Goal: Task Accomplishment & Management: Manage account settings

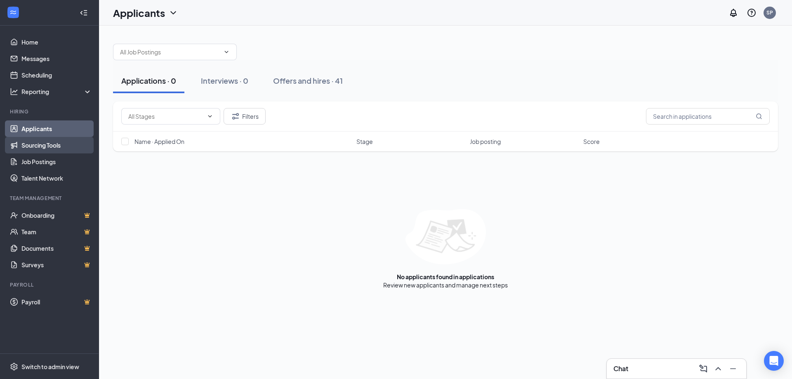
click at [52, 144] on link "Sourcing Tools" at bounding box center [56, 145] width 71 height 17
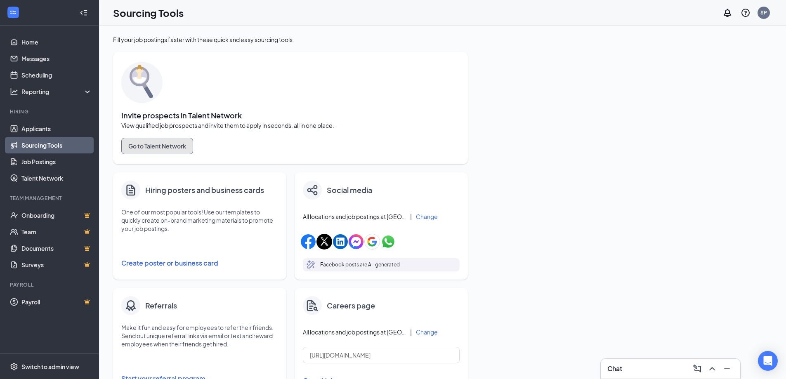
click at [162, 148] on button "Go to Talent Network" at bounding box center [157, 146] width 72 height 17
click at [33, 164] on link "Job Postings" at bounding box center [56, 161] width 71 height 17
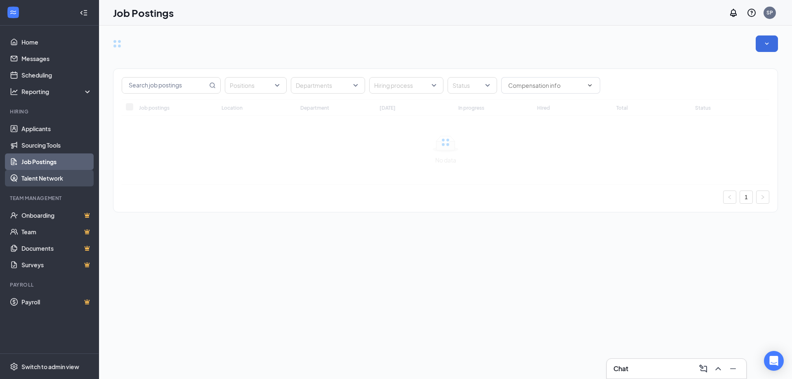
click at [45, 172] on link "Talent Network" at bounding box center [56, 178] width 71 height 17
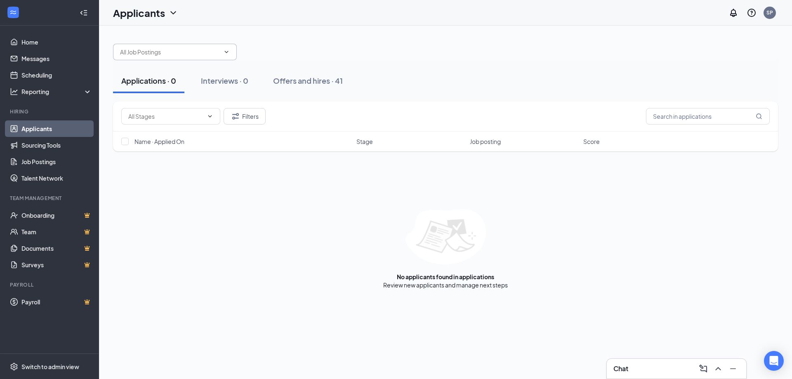
click at [221, 52] on span at bounding box center [175, 52] width 124 height 17
click at [250, 50] on div at bounding box center [445, 47] width 665 height 25
click at [227, 54] on icon "ChevronDown" at bounding box center [226, 52] width 7 height 7
click at [306, 51] on div at bounding box center [445, 47] width 665 height 25
click at [235, 77] on div "Interviews · 0" at bounding box center [224, 80] width 47 height 10
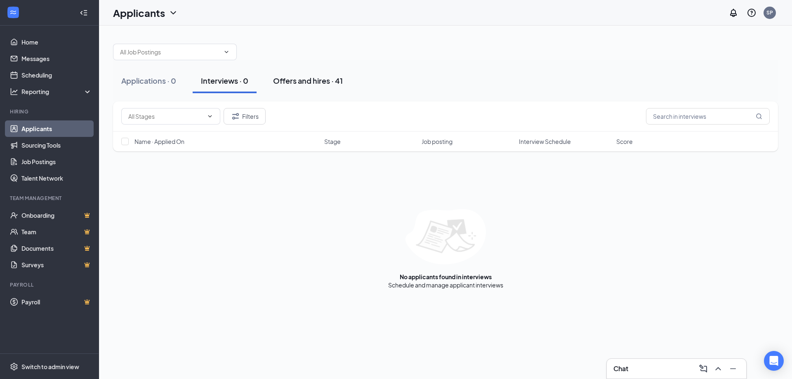
click at [299, 79] on div "Offers and hires · 41" at bounding box center [308, 80] width 70 height 10
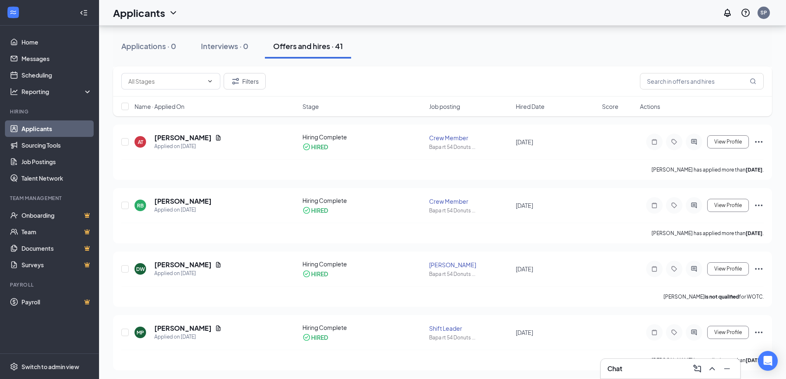
scroll to position [371, 0]
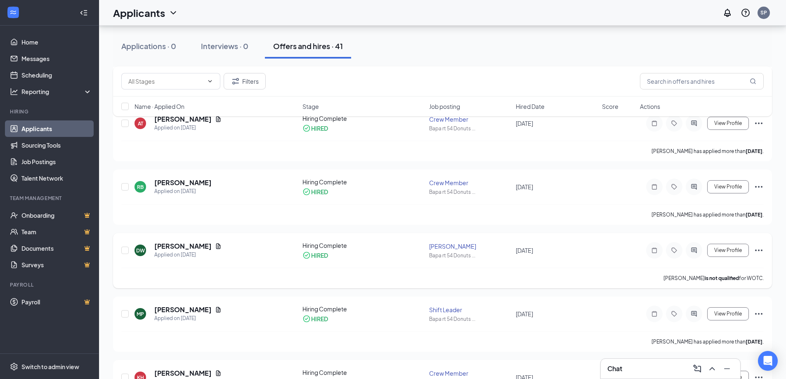
click at [757, 252] on icon "Ellipses" at bounding box center [759, 250] width 10 height 10
click at [719, 352] on p "Move to another position" at bounding box center [721, 356] width 71 height 8
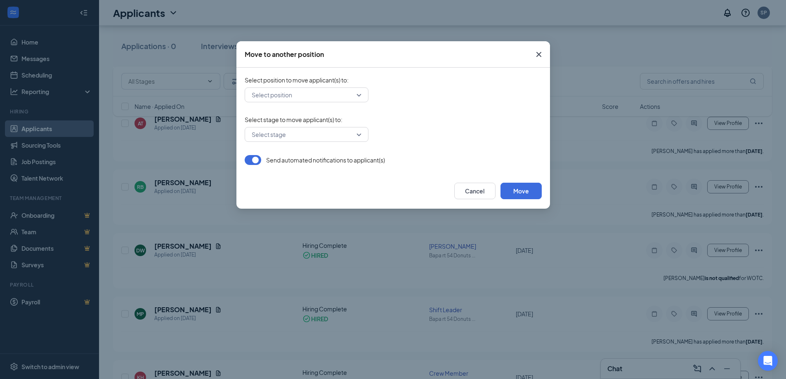
click at [355, 94] on input "search" at bounding box center [304, 95] width 108 height 14
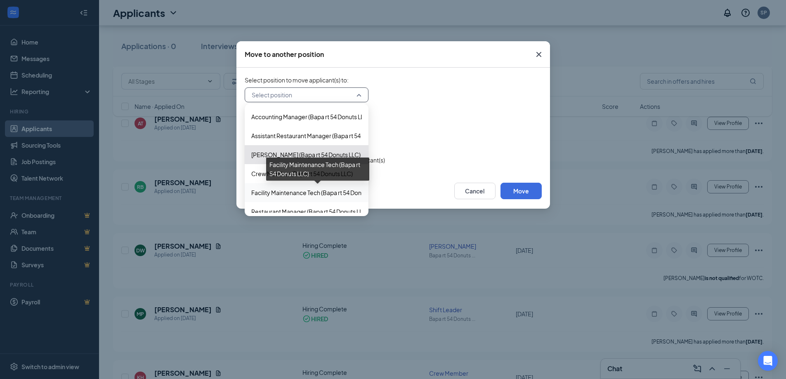
scroll to position [46, 0]
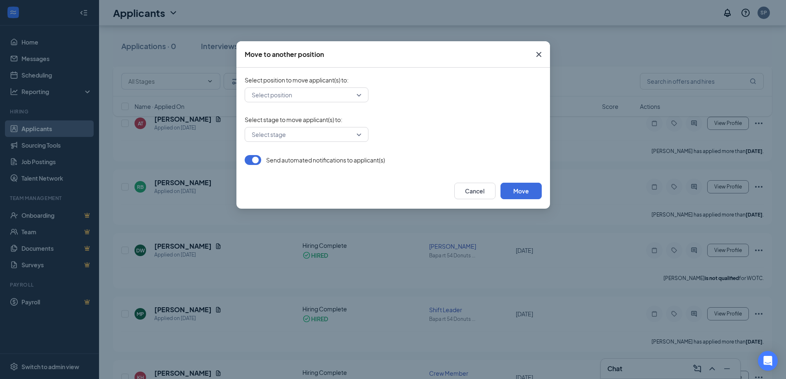
click at [428, 129] on div "Select stage" at bounding box center [393, 134] width 297 height 15
click at [342, 132] on input "search" at bounding box center [304, 134] width 108 height 14
drag, startPoint x: 528, startPoint y: 129, endPoint x: 538, endPoint y: 84, distance: 46.0
click at [528, 128] on div "Select stage -1 Please select a position first" at bounding box center [393, 134] width 297 height 15
click at [540, 44] on span "Close" at bounding box center [539, 54] width 22 height 22
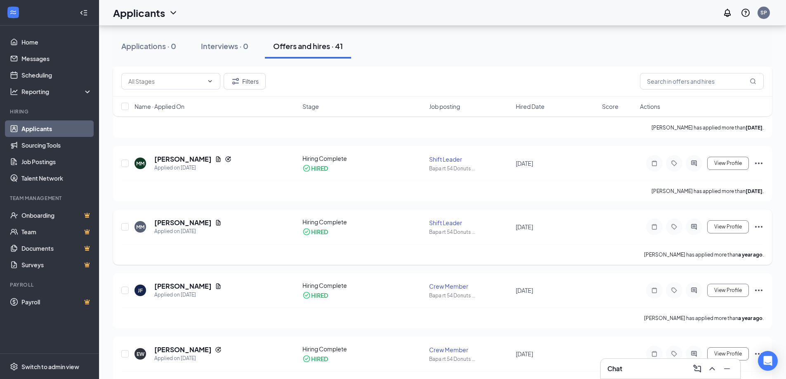
scroll to position [701, 0]
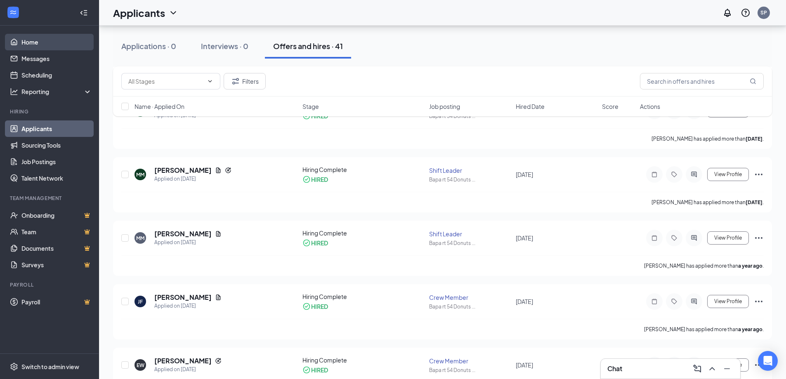
click at [61, 44] on link "Home" at bounding box center [56, 42] width 71 height 17
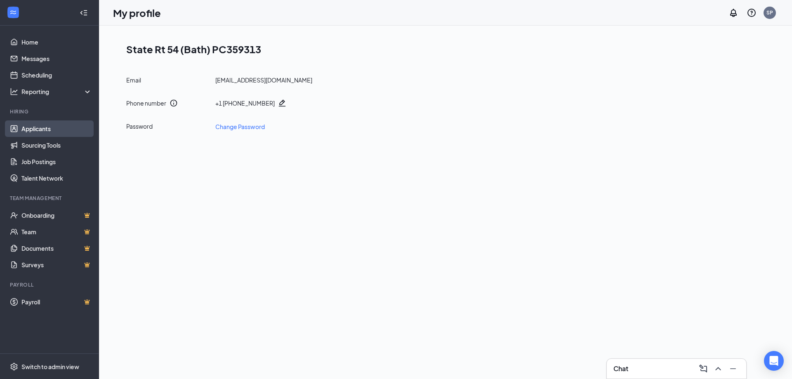
click at [49, 127] on link "Applicants" at bounding box center [56, 128] width 71 height 17
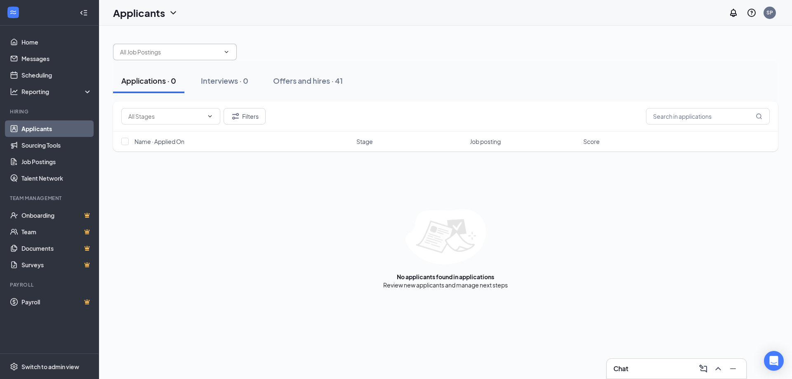
click at [236, 50] on span at bounding box center [175, 52] width 124 height 17
click at [44, 166] on link "Job Postings" at bounding box center [56, 161] width 71 height 17
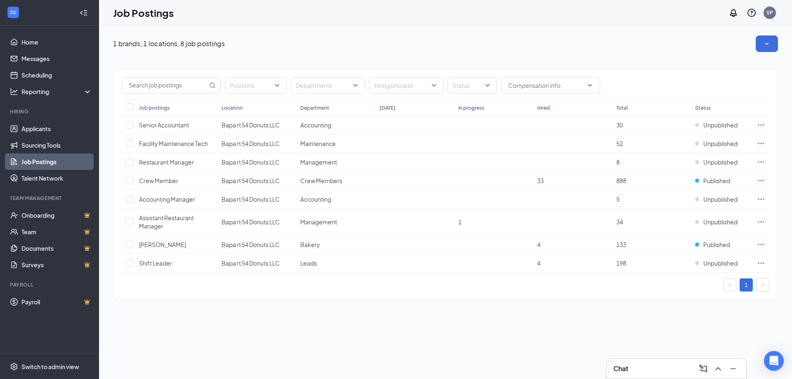
click at [775, 12] on div "SP" at bounding box center [770, 13] width 12 height 12
click at [698, 57] on link "My profile" at bounding box center [728, 56] width 89 height 8
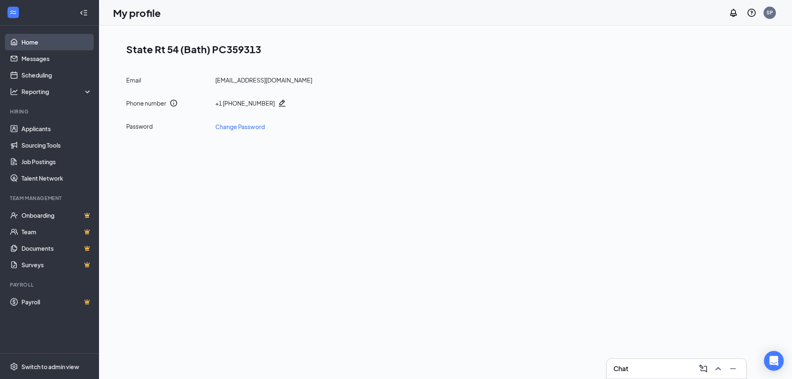
click at [37, 44] on link "Home" at bounding box center [56, 42] width 71 height 17
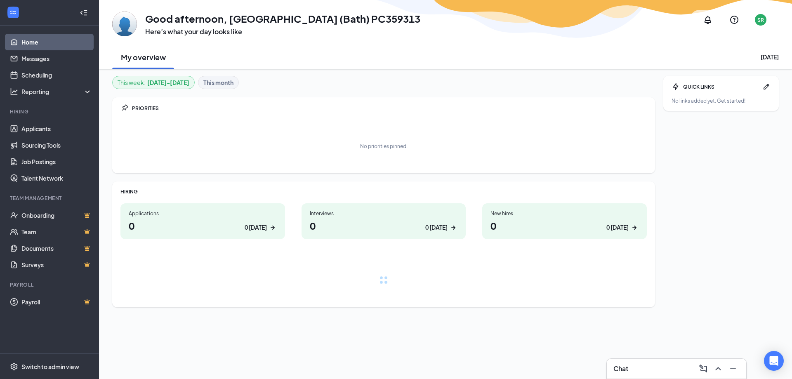
click at [85, 14] on icon "Collapse" at bounding box center [84, 13] width 8 height 8
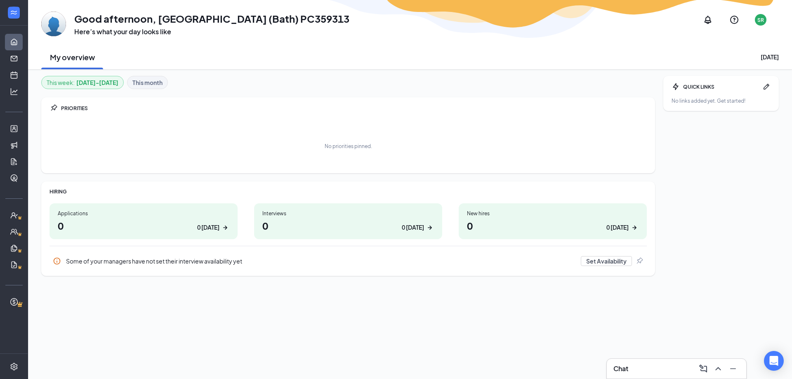
click at [21, 47] on link "Home" at bounding box center [25, 42] width 8 height 17
click at [25, 10] on div at bounding box center [14, 13] width 28 height 26
click at [21, 10] on div at bounding box center [14, 13] width 17 height 17
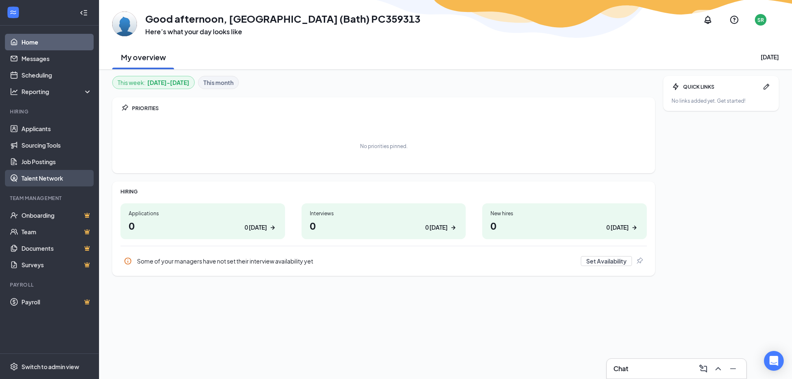
click at [54, 172] on link "Talent Network" at bounding box center [56, 178] width 71 height 17
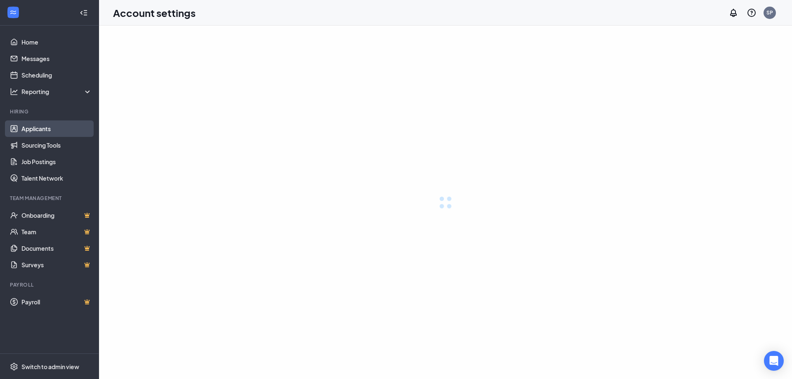
click at [52, 131] on link "Applicants" at bounding box center [56, 128] width 71 height 17
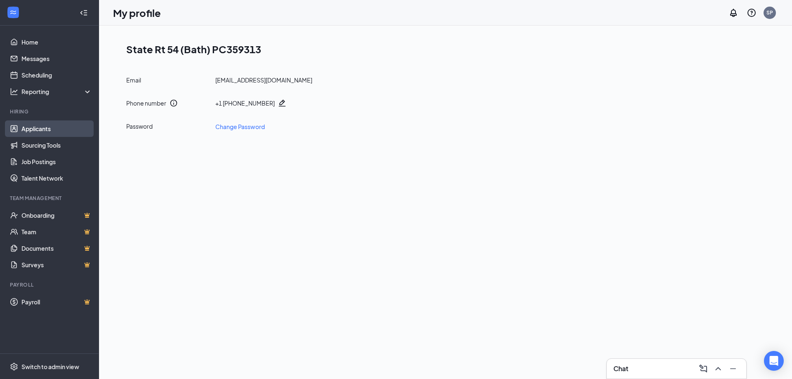
click at [52, 125] on link "Applicants" at bounding box center [56, 128] width 71 height 17
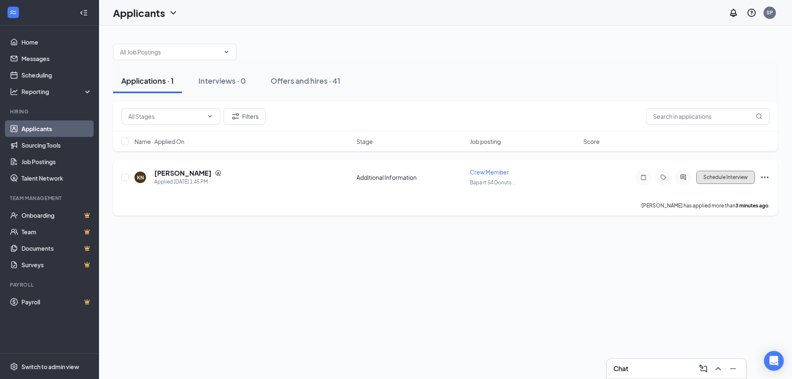
click at [729, 177] on button "Schedule Interview" at bounding box center [725, 177] width 59 height 13
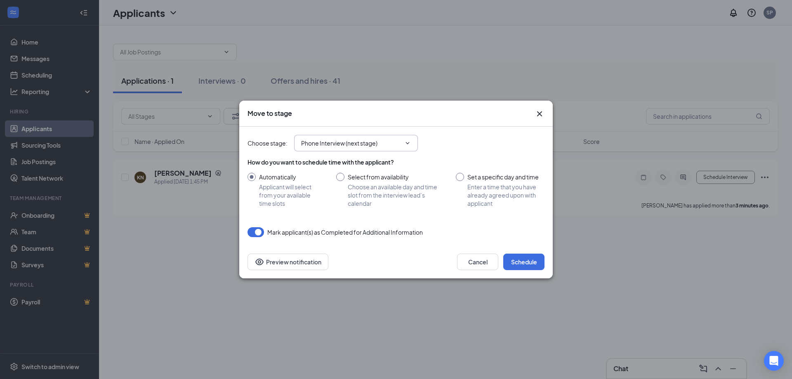
click at [401, 146] on input "Phone Interview (next stage)" at bounding box center [351, 143] width 100 height 9
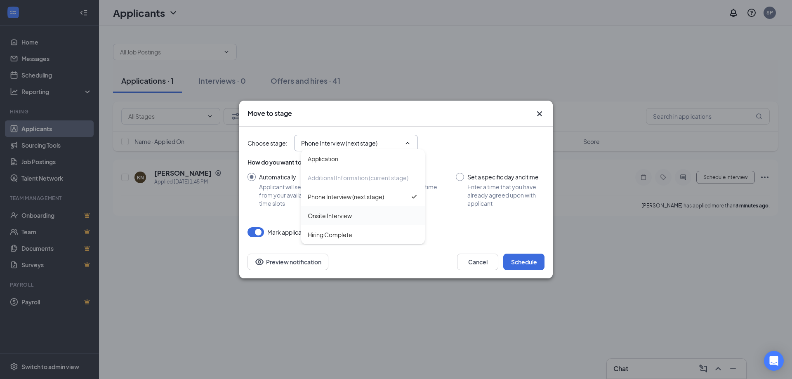
click at [368, 215] on div "Onsite Interview" at bounding box center [363, 215] width 111 height 9
type input "Onsite Interview"
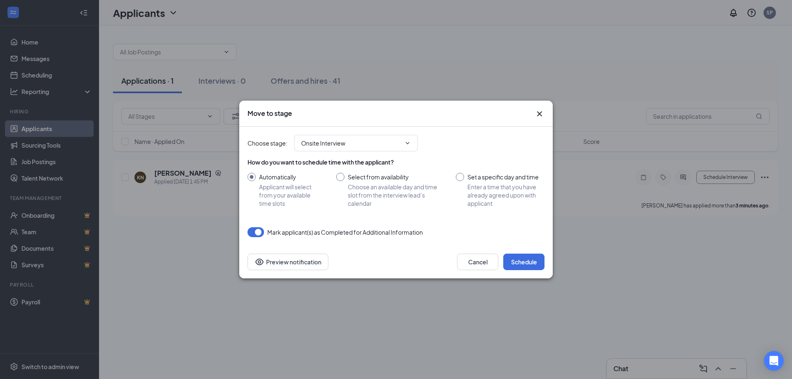
click at [471, 181] on input "Set a specific day and time Enter a time that you have already agreed upon with…" at bounding box center [500, 190] width 89 height 35
radio input "true"
radio input "false"
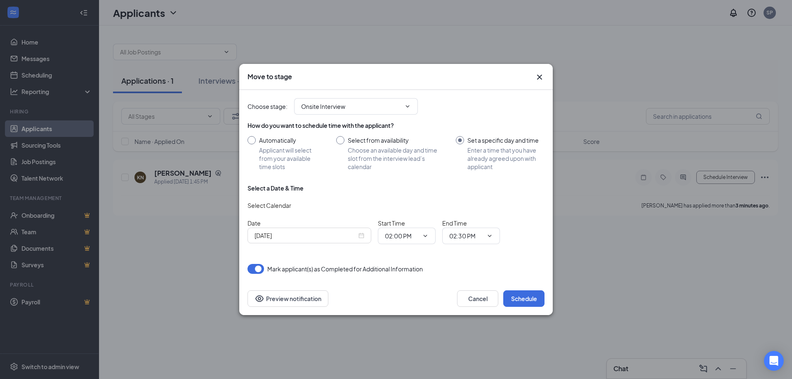
click at [359, 236] on div "Sep 15, 2025" at bounding box center [310, 235] width 110 height 9
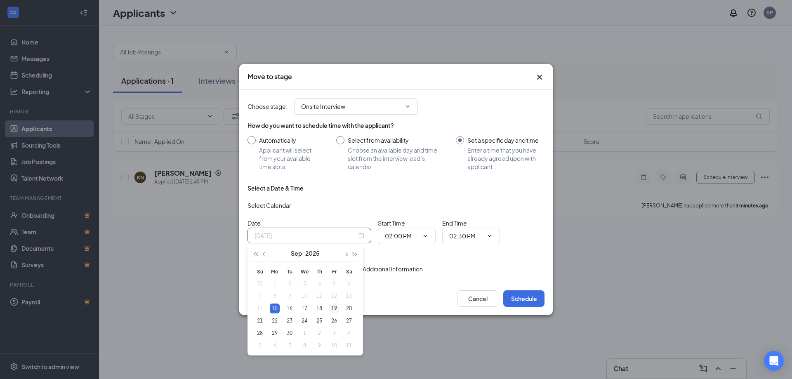
click at [334, 308] on div "19" at bounding box center [334, 309] width 10 height 10
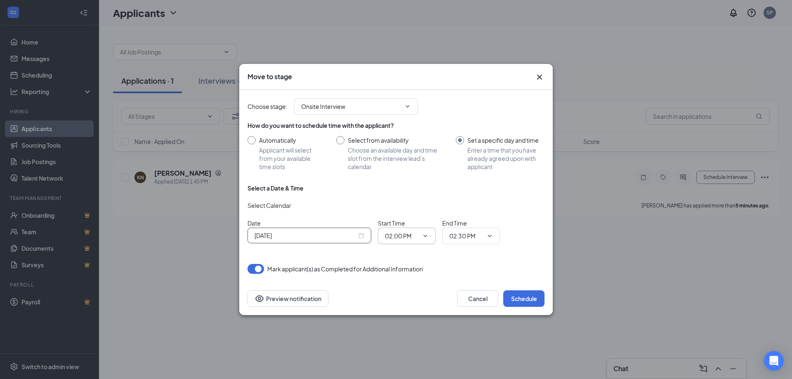
click at [427, 239] on span "02:00 PM" at bounding box center [407, 236] width 58 height 17
click at [428, 236] on icon "ChevronDown" at bounding box center [425, 236] width 7 height 7
click at [396, 277] on div "Choose stage : Onsite Interview Application Additional Information (current sta…" at bounding box center [396, 186] width 297 height 192
click at [425, 237] on icon "ChevronDown" at bounding box center [426, 236] width 4 height 2
click at [363, 237] on div "Sep 19, 2025" at bounding box center [310, 235] width 110 height 9
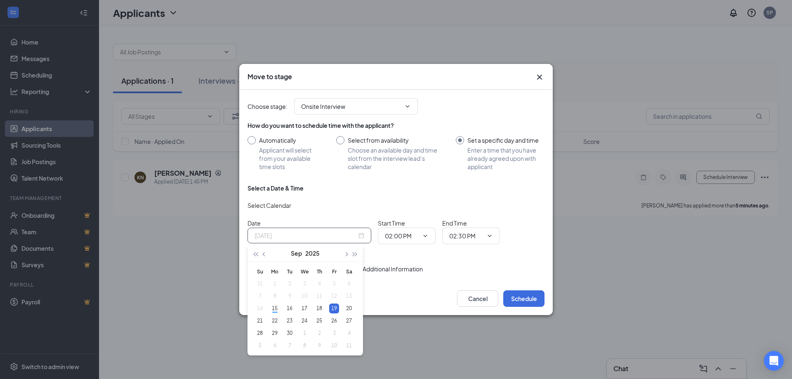
type input "Sep 19, 2025"
click at [334, 305] on div "19" at bounding box center [334, 309] width 10 height 10
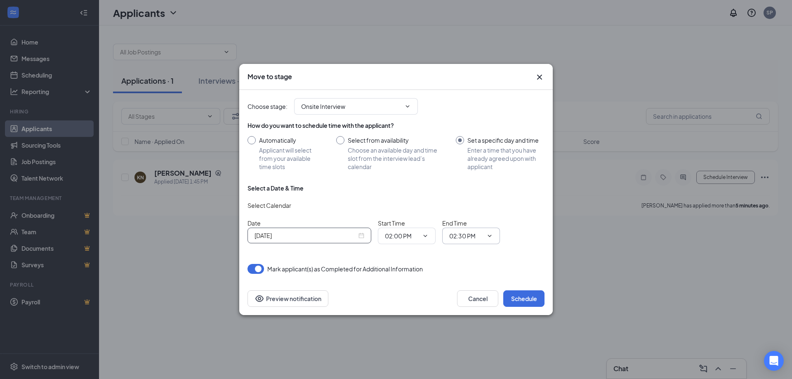
click at [493, 233] on span "02:30 PM" at bounding box center [471, 236] width 58 height 17
click at [429, 238] on span "02:00 PM" at bounding box center [407, 236] width 58 height 17
click at [258, 266] on button "button" at bounding box center [256, 269] width 17 height 10
click at [425, 230] on span "02:00 PM" at bounding box center [407, 236] width 58 height 17
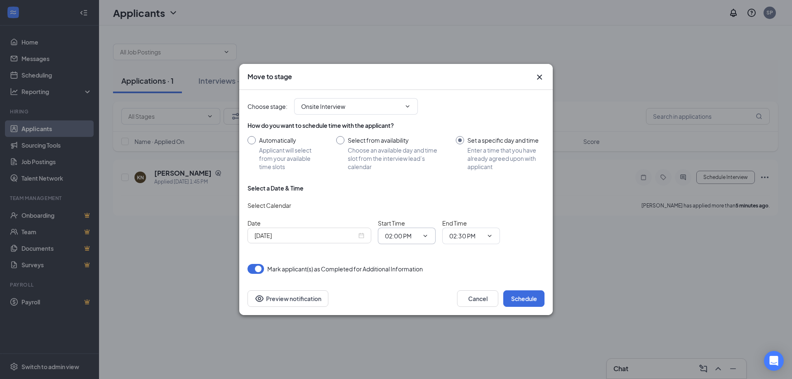
click at [413, 235] on input "02:00 PM" at bounding box center [402, 235] width 34 height 9
click at [412, 235] on input "02:00 PM" at bounding box center [402, 235] width 34 height 9
click at [411, 235] on input "02:00 PM" at bounding box center [402, 235] width 34 height 9
click at [411, 233] on input "02:00 PM" at bounding box center [402, 235] width 34 height 9
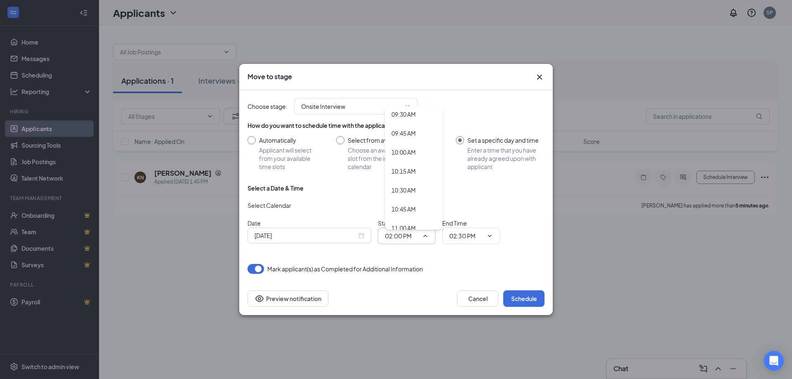
scroll to position [743, 0]
click at [403, 171] on div "10:30 AM" at bounding box center [403, 169] width 24 height 9
type input "10:30 AM"
click at [484, 239] on span "02:30 PM" at bounding box center [471, 236] width 58 height 17
click at [454, 233] on input "02:30 PM" at bounding box center [466, 235] width 34 height 9
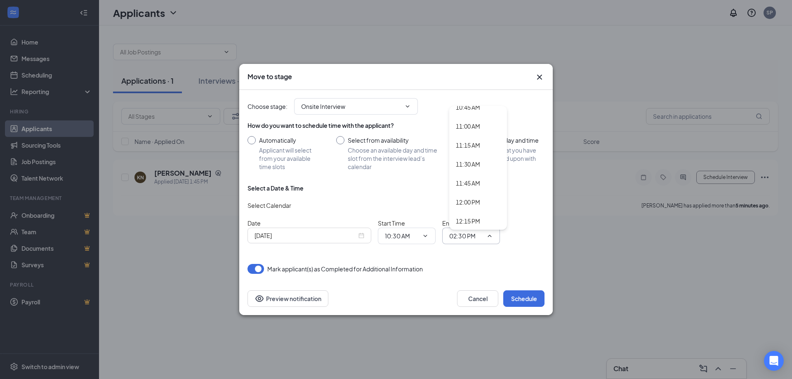
scroll to position [825, 0]
click at [476, 126] on div "11:00 AM" at bounding box center [468, 125] width 24 height 9
type input "11:00 AM"
click at [477, 257] on div "Choose stage : Onsite Interview Application Additional Information (current sta…" at bounding box center [396, 182] width 297 height 184
click at [523, 302] on button "Schedule" at bounding box center [523, 298] width 41 height 17
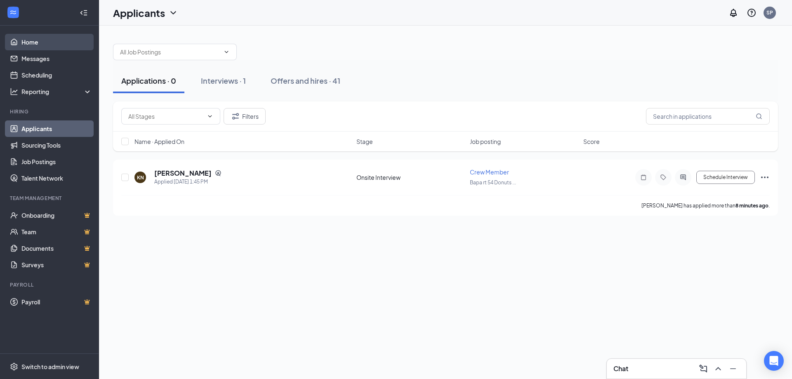
click at [47, 42] on link "Home" at bounding box center [56, 42] width 71 height 17
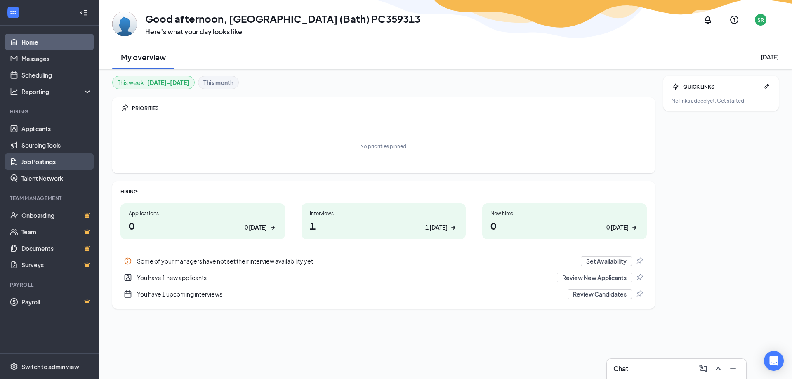
click at [42, 158] on link "Job Postings" at bounding box center [56, 161] width 71 height 17
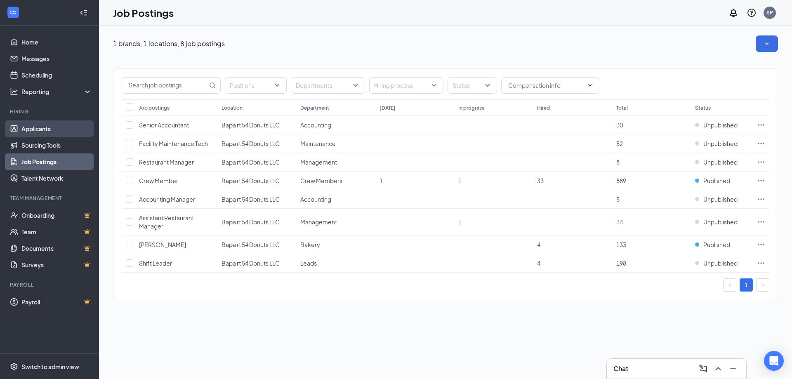
click at [48, 127] on link "Applicants" at bounding box center [56, 128] width 71 height 17
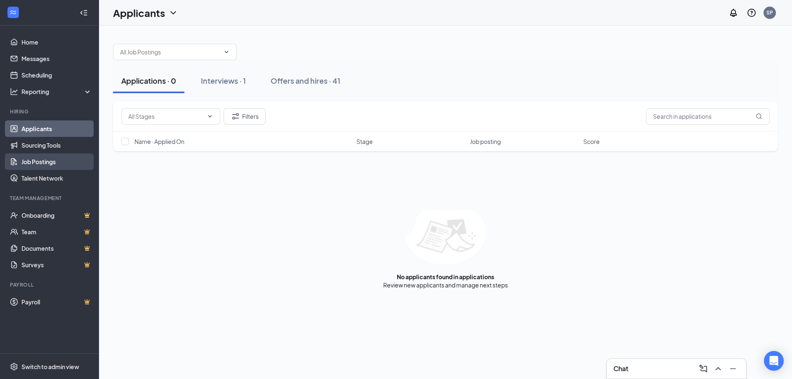
click at [51, 167] on link "Job Postings" at bounding box center [56, 161] width 71 height 17
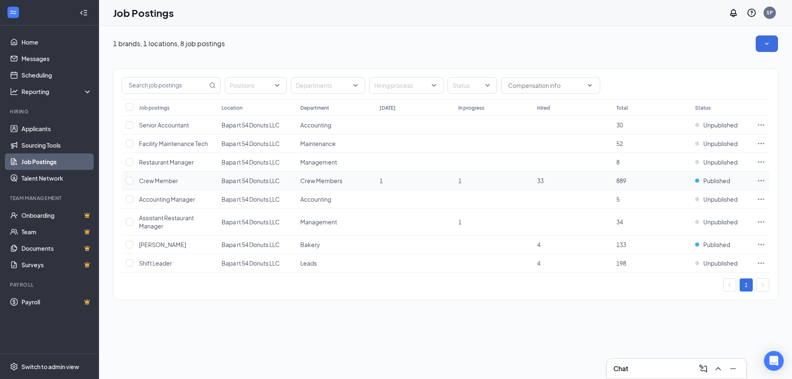
click at [757, 182] on icon "Ellipses" at bounding box center [761, 181] width 8 height 8
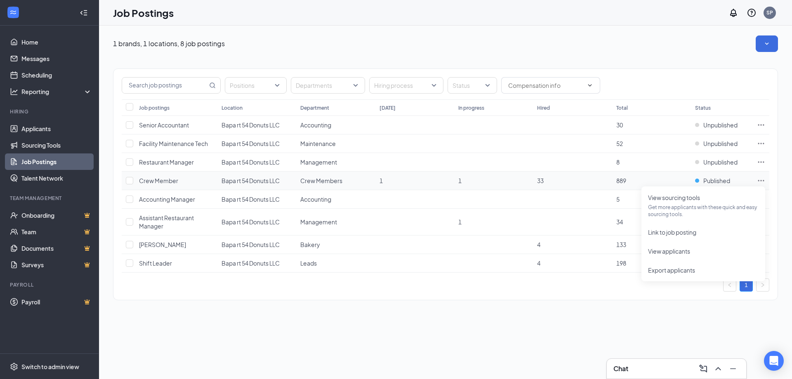
click at [135, 179] on td "Crew Member" at bounding box center [176, 181] width 83 height 19
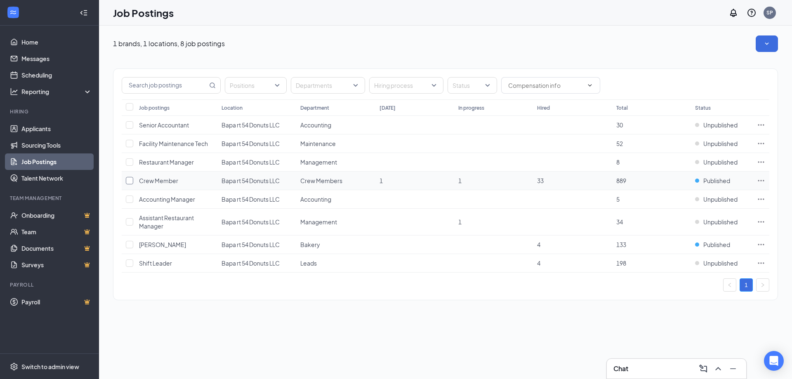
click at [132, 180] on input "checkbox" at bounding box center [129, 180] width 7 height 7
checkbox input "true"
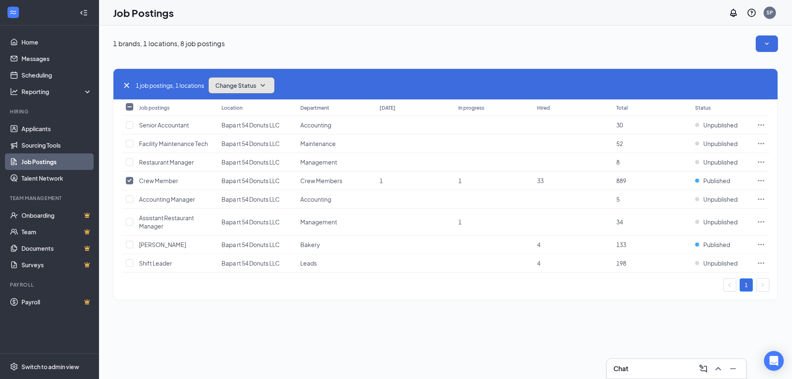
click at [271, 83] on button "Change Status" at bounding box center [241, 85] width 66 height 17
click at [248, 127] on div "Unpublish" at bounding box center [259, 126] width 99 height 18
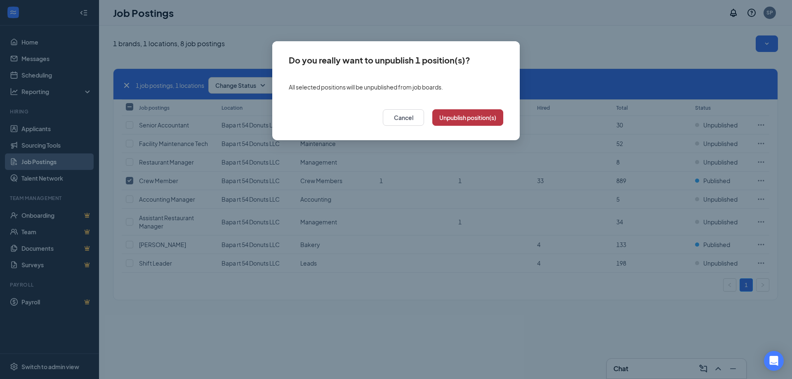
click at [448, 117] on button "Unpublish position(s)" at bounding box center [467, 117] width 71 height 17
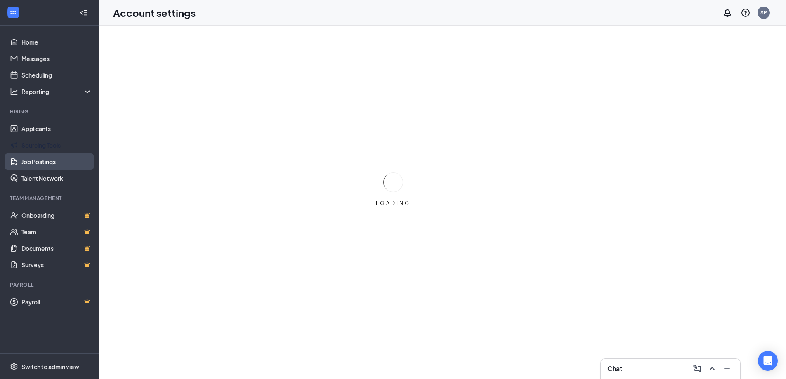
click at [49, 160] on link "Job Postings" at bounding box center [56, 161] width 71 height 17
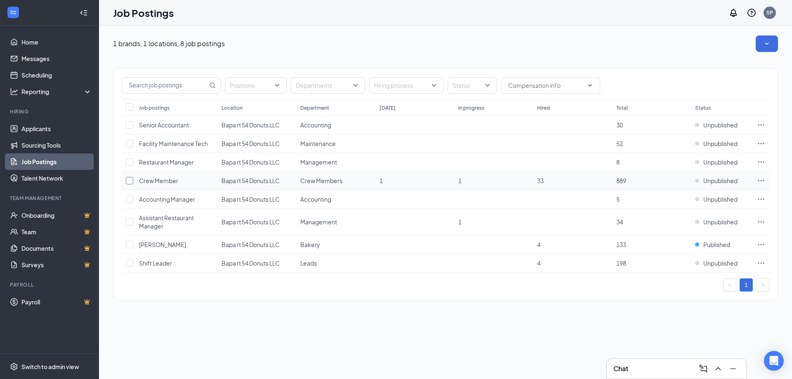
click at [133, 178] on input "checkbox" at bounding box center [129, 180] width 7 height 7
checkbox input "true"
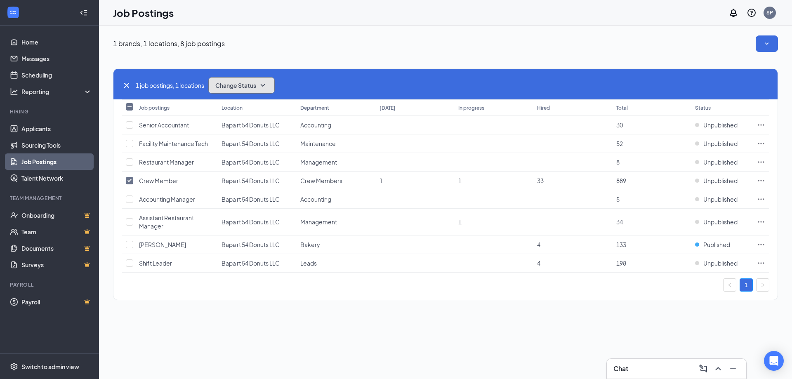
click at [268, 87] on icon "SmallChevronDown" at bounding box center [263, 85] width 10 height 10
click at [251, 104] on div "Publish" at bounding box center [259, 108] width 99 height 18
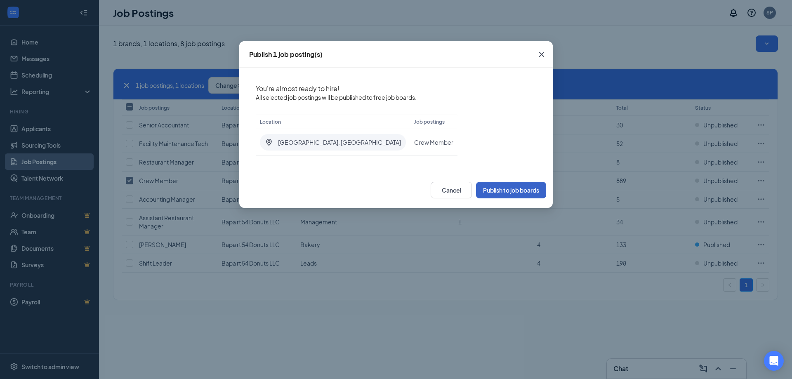
click at [519, 190] on button "Publish to job boards" at bounding box center [511, 190] width 70 height 17
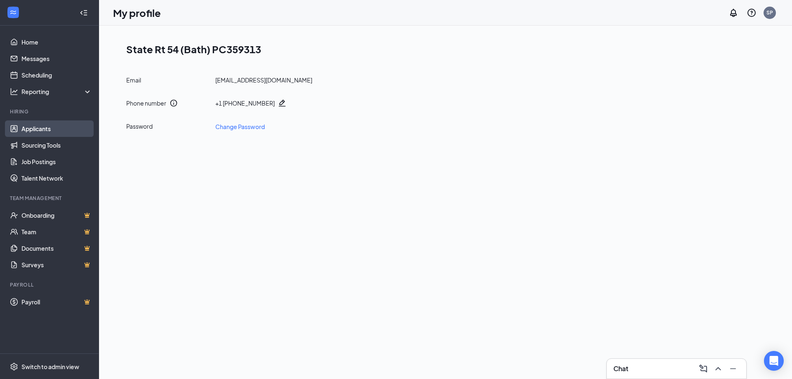
click at [39, 127] on link "Applicants" at bounding box center [56, 128] width 71 height 17
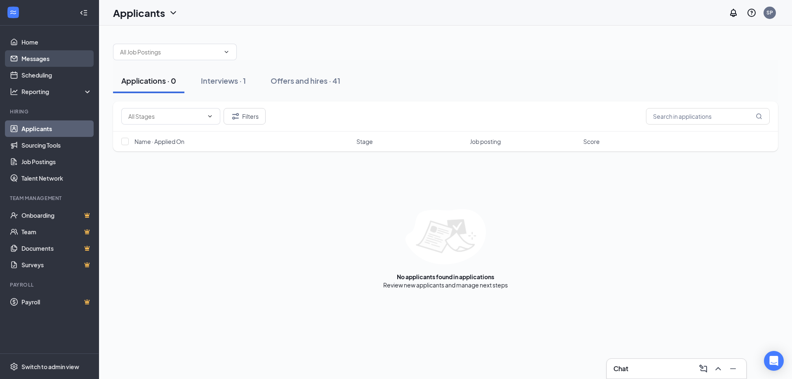
click at [51, 61] on link "Messages" at bounding box center [56, 58] width 71 height 17
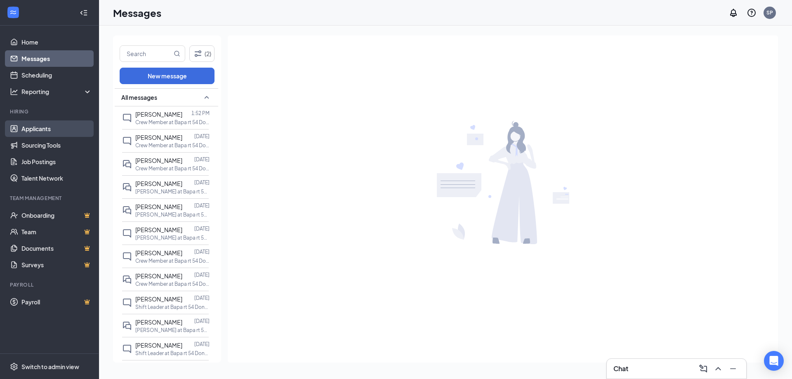
click at [49, 135] on link "Applicants" at bounding box center [56, 128] width 71 height 17
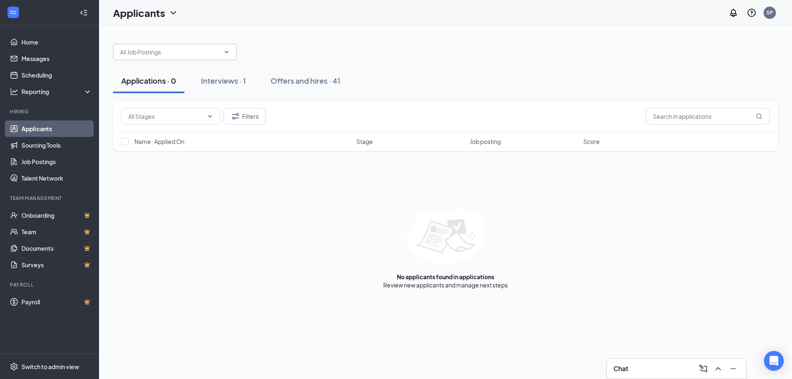
click at [221, 47] on span at bounding box center [175, 52] width 124 height 17
click at [264, 52] on div at bounding box center [445, 47] width 665 height 25
click at [747, 114] on input "text" at bounding box center [708, 116] width 124 height 17
click at [243, 115] on button "Filters" at bounding box center [245, 116] width 42 height 17
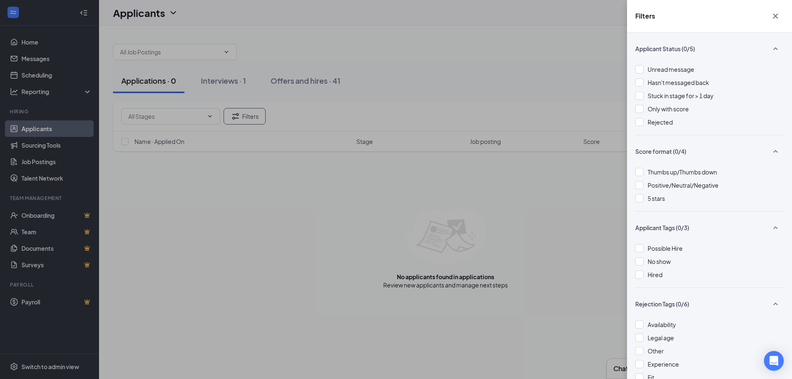
drag, startPoint x: 371, startPoint y: 97, endPoint x: 273, endPoint y: 103, distance: 97.5
click at [367, 97] on div "Filters Applicant Status (0/5) Unread message Hasn't messaged back Stuck in sta…" at bounding box center [396, 189] width 792 height 379
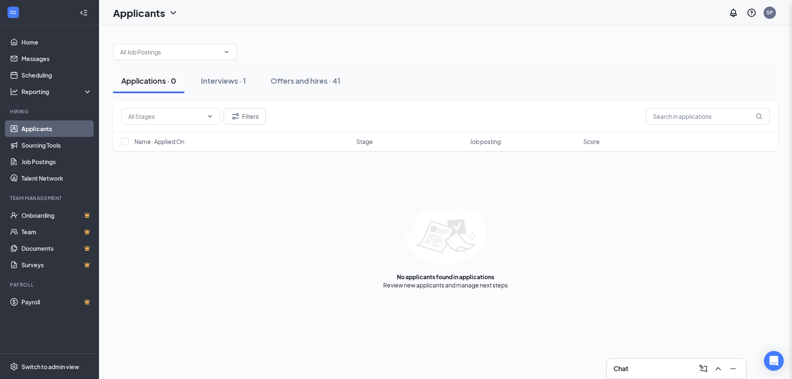
click at [212, 111] on div "Filters Applicant Status (0/5) Unread message Hasn't messaged back Stuck in sta…" at bounding box center [396, 189] width 792 height 379
click at [211, 114] on icon "ChevronDown" at bounding box center [210, 116] width 7 height 7
click at [212, 116] on icon "ChevronDown" at bounding box center [210, 116] width 7 height 7
click at [257, 114] on button "Filters" at bounding box center [245, 116] width 42 height 17
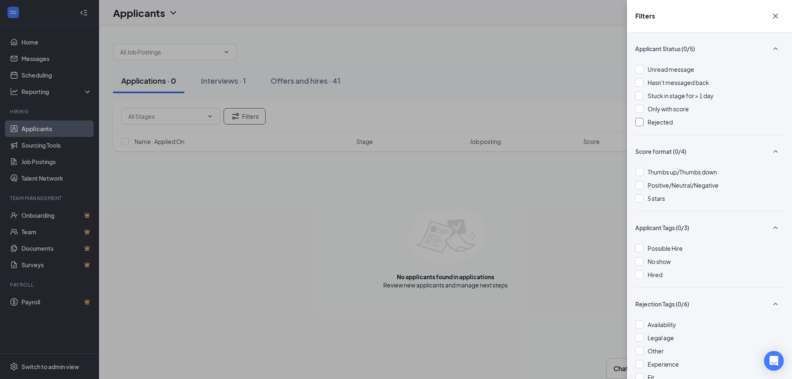
click at [660, 123] on span "Rejected" at bounding box center [660, 121] width 25 height 7
click at [581, 78] on div "Filters Applicant Status (1/5) Unread message Hasn't messaged back Stuck in sta…" at bounding box center [396, 189] width 792 height 379
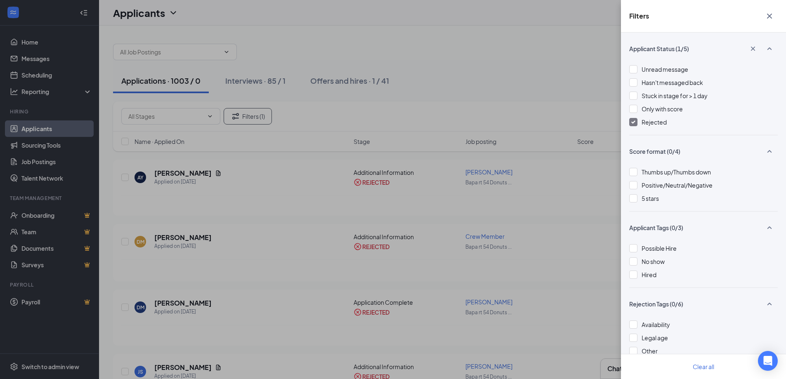
click at [773, 17] on icon "Cross" at bounding box center [769, 16] width 10 height 10
